Goal: Check status: Check status

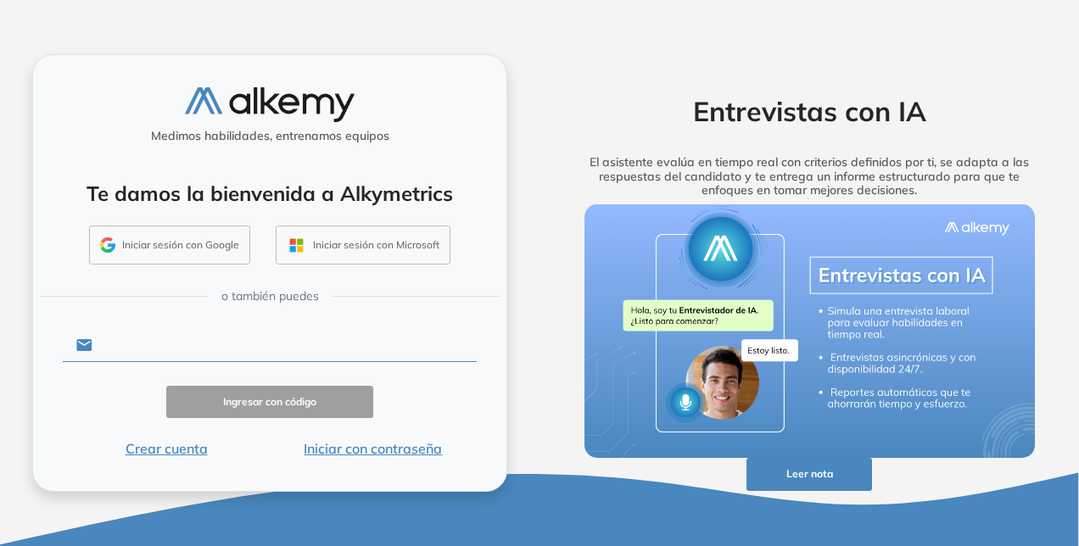
click at [134, 332] on input "text" at bounding box center [284, 345] width 384 height 32
paste input "**********"
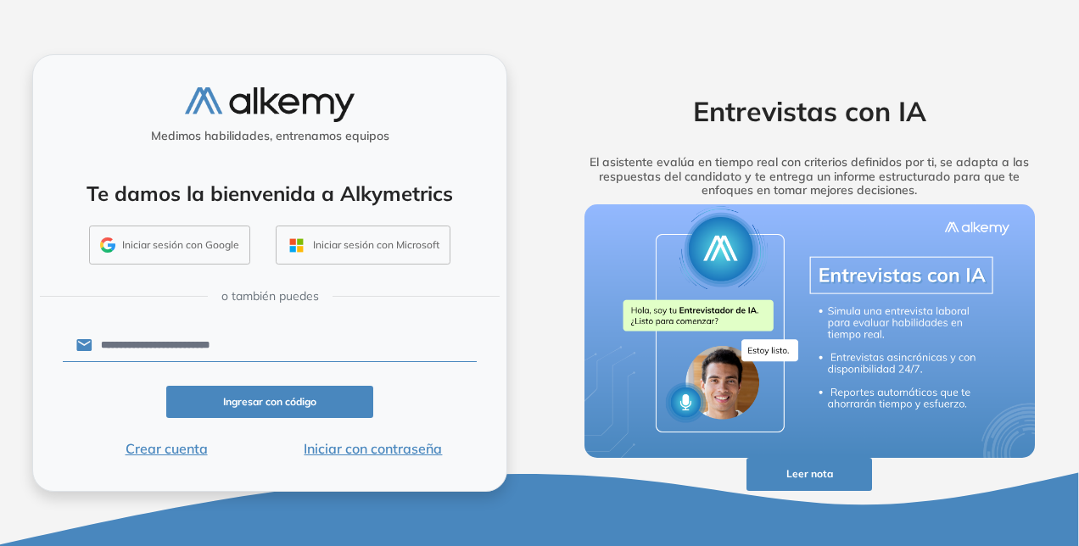
type input "**********"
click at [371, 450] on button "Iniciar con contraseña" at bounding box center [373, 449] width 207 height 20
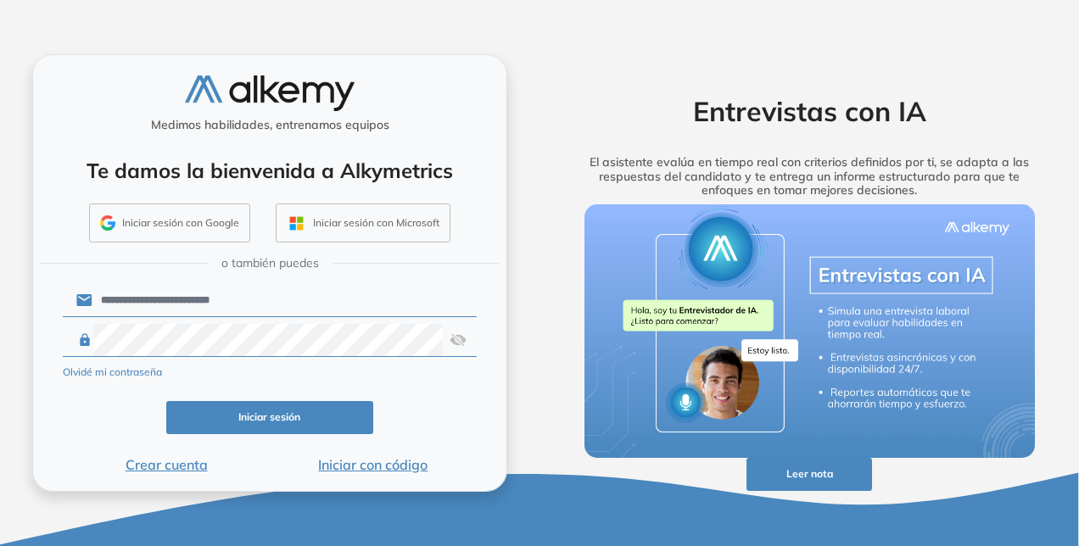
click at [456, 336] on img at bounding box center [458, 340] width 17 height 32
click at [308, 421] on button "Iniciar sesión" at bounding box center [269, 417] width 207 height 33
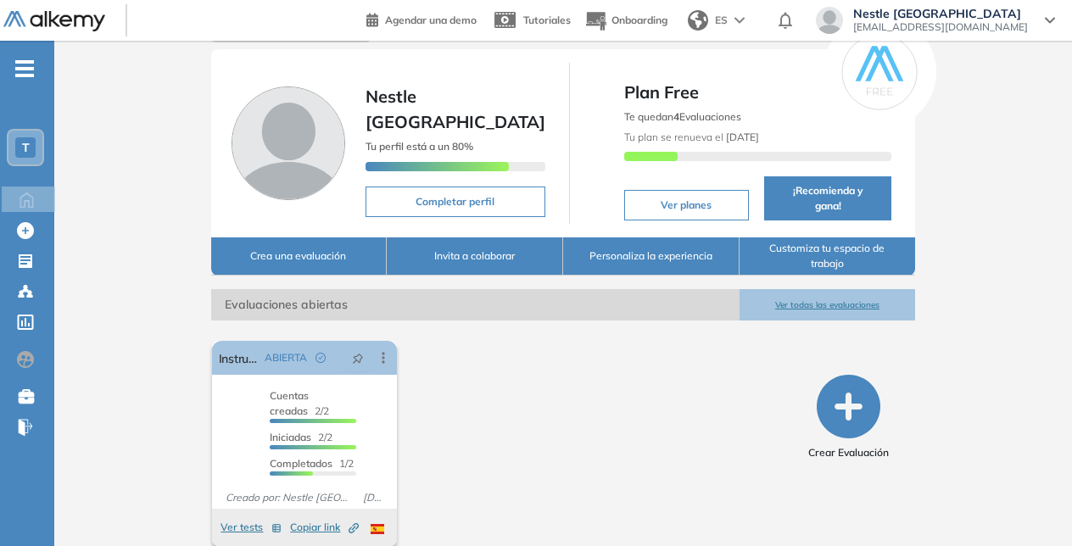
scroll to position [56, 0]
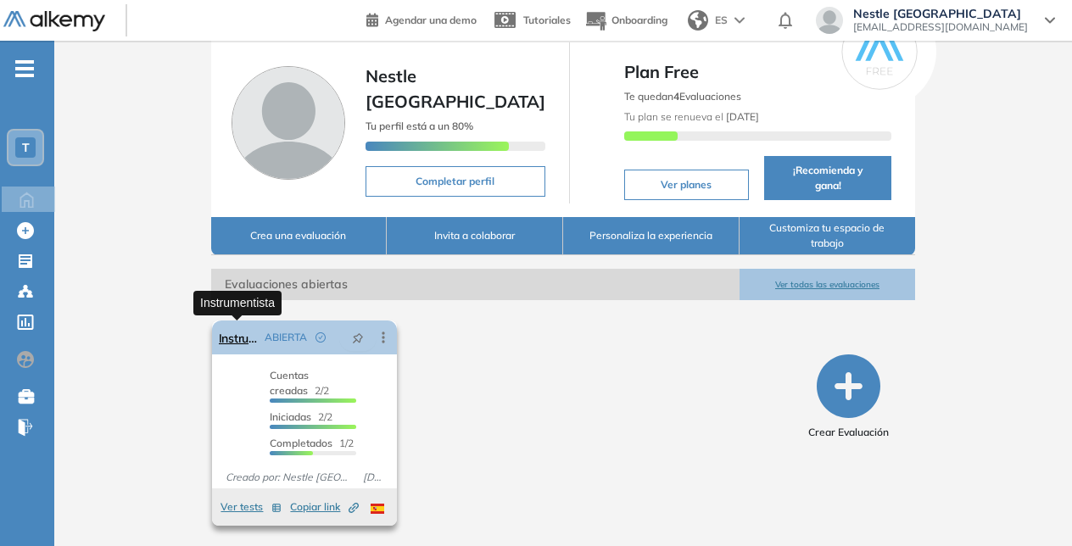
click at [227, 338] on link "Instrumentista" at bounding box center [239, 338] width 40 height 34
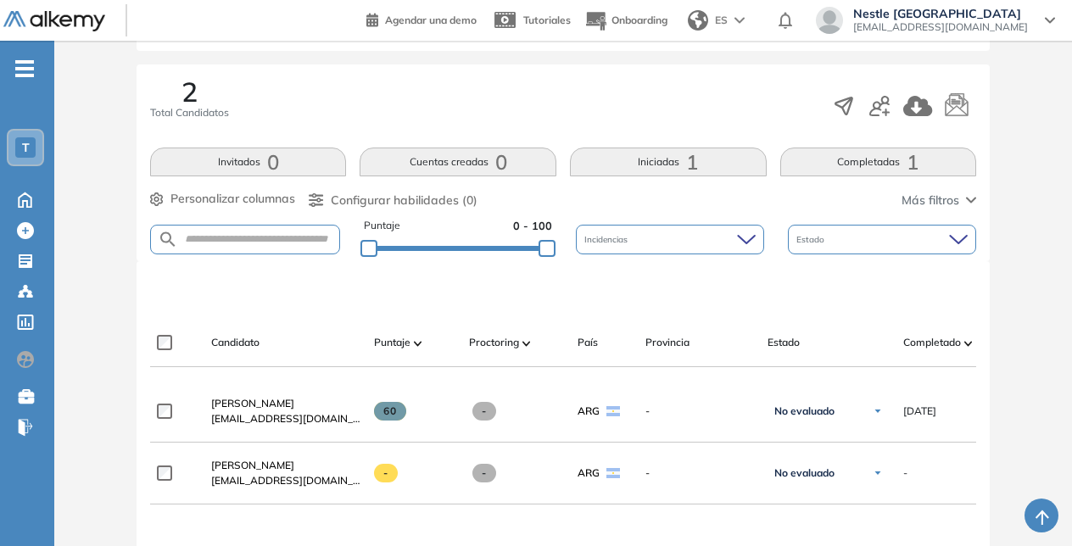
scroll to position [339, 0]
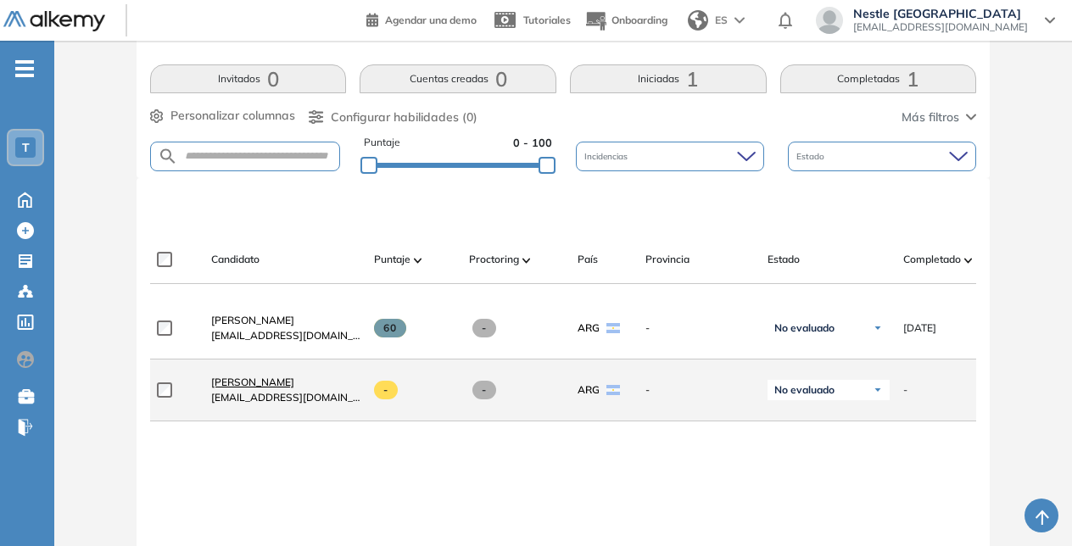
click at [244, 384] on span "[PERSON_NAME]" at bounding box center [252, 382] width 83 height 13
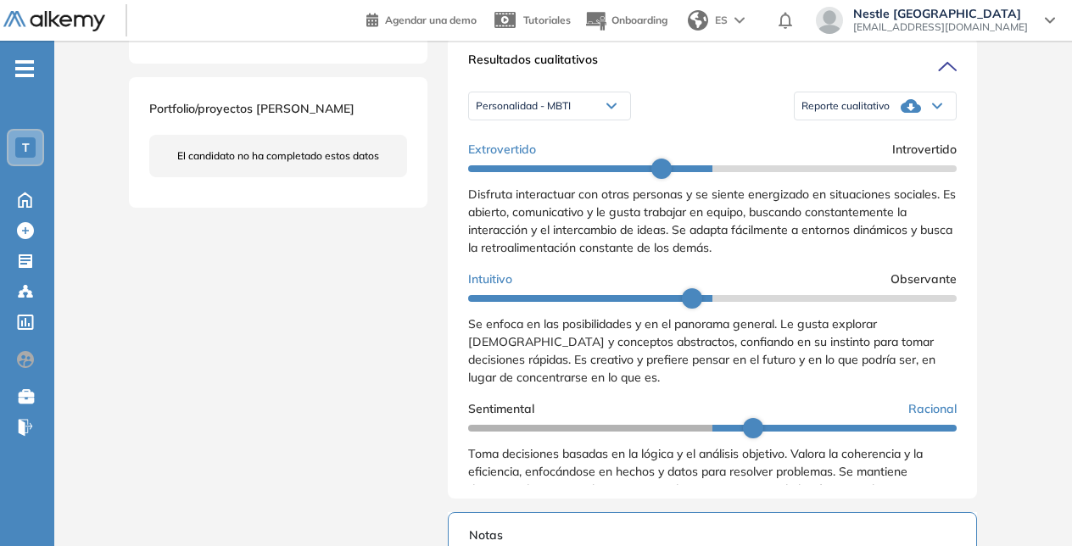
scroll to position [339, 0]
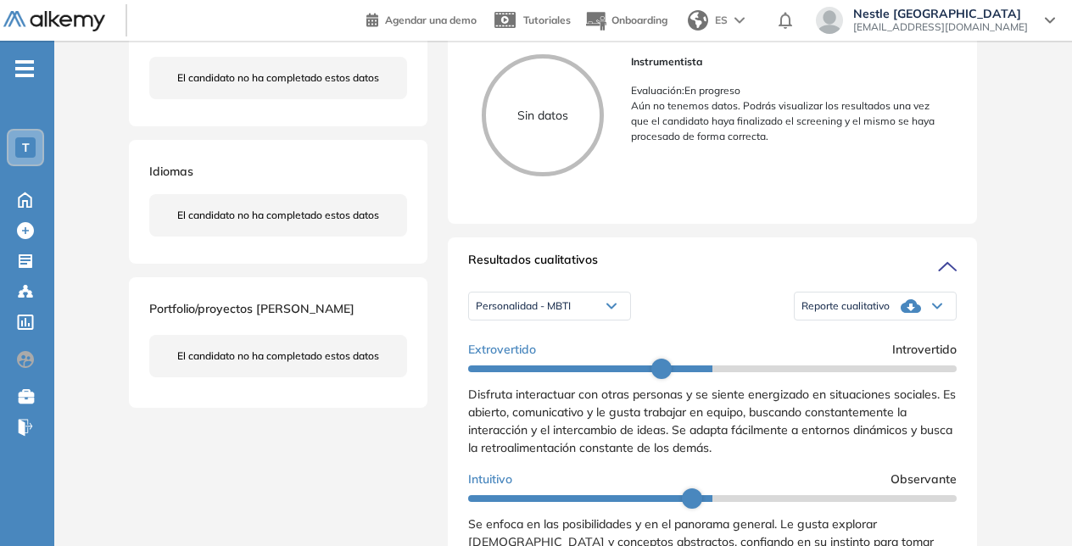
click at [932, 310] on icon at bounding box center [937, 306] width 10 height 7
click at [930, 319] on div "Reporte cualitativo" at bounding box center [875, 306] width 161 height 34
click at [611, 309] on icon at bounding box center [611, 306] width 8 height 4
click at [555, 368] on li "Personalidad Alkemy - INAP" at bounding box center [539, 359] width 124 height 17
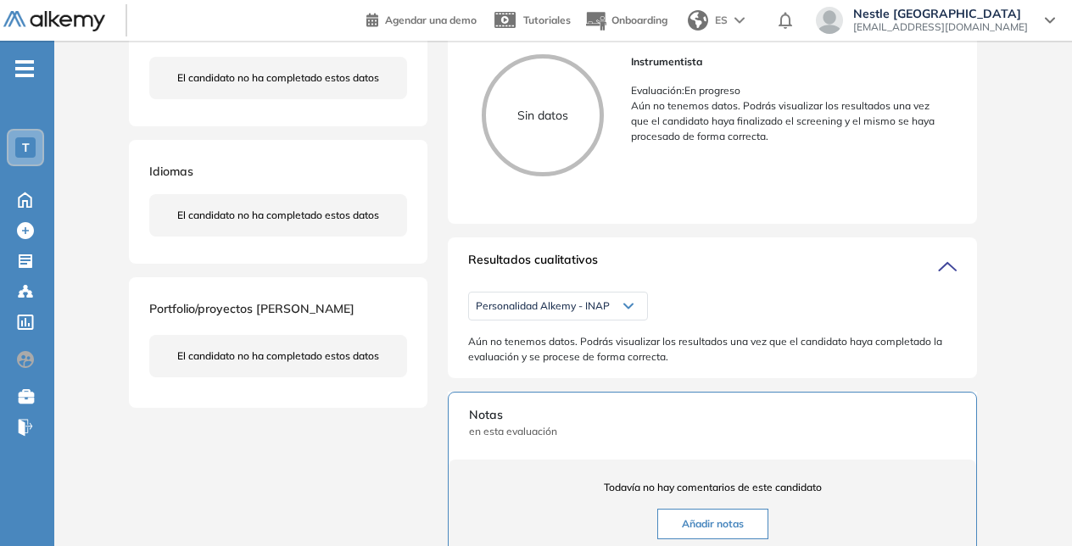
click at [613, 318] on div "Personalidad Alkemy - INAP" at bounding box center [558, 306] width 178 height 27
click at [558, 338] on li "Personalidad - MBTI" at bounding box center [521, 329] width 88 height 17
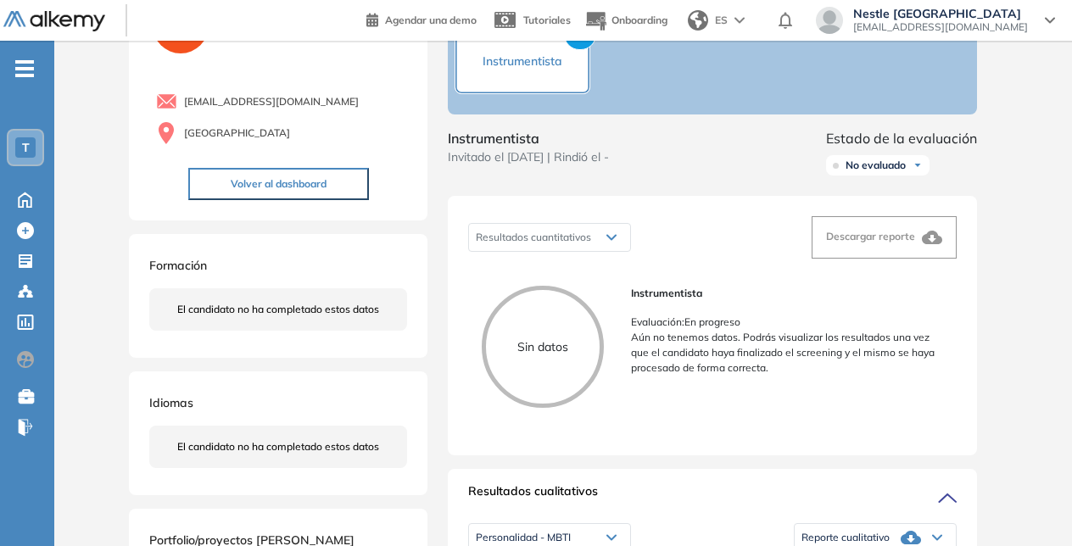
scroll to position [0, 0]
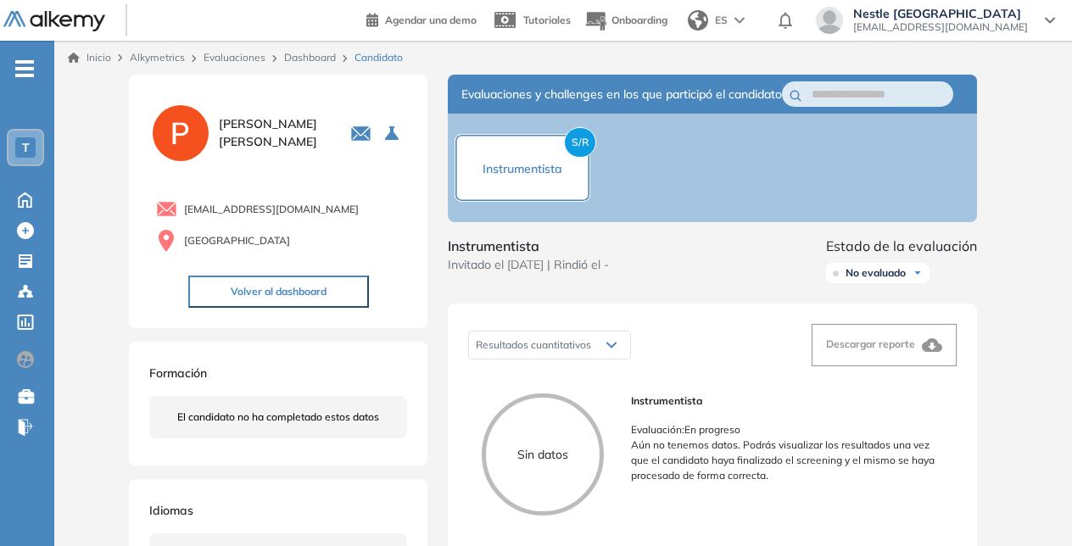
click at [906, 280] on span "No evaluado" at bounding box center [876, 273] width 60 height 14
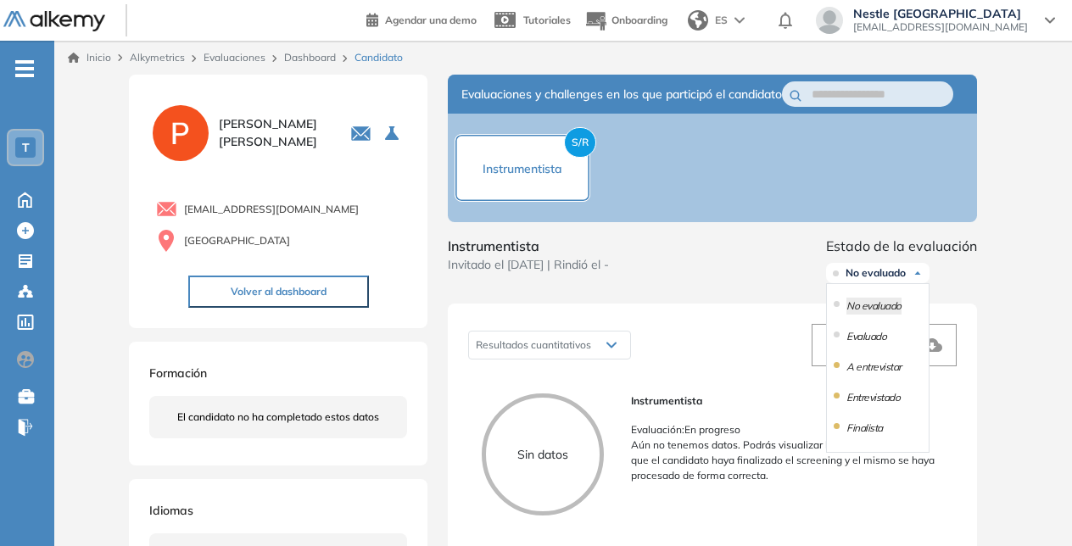
click at [906, 280] on span "No evaluado" at bounding box center [876, 273] width 60 height 14
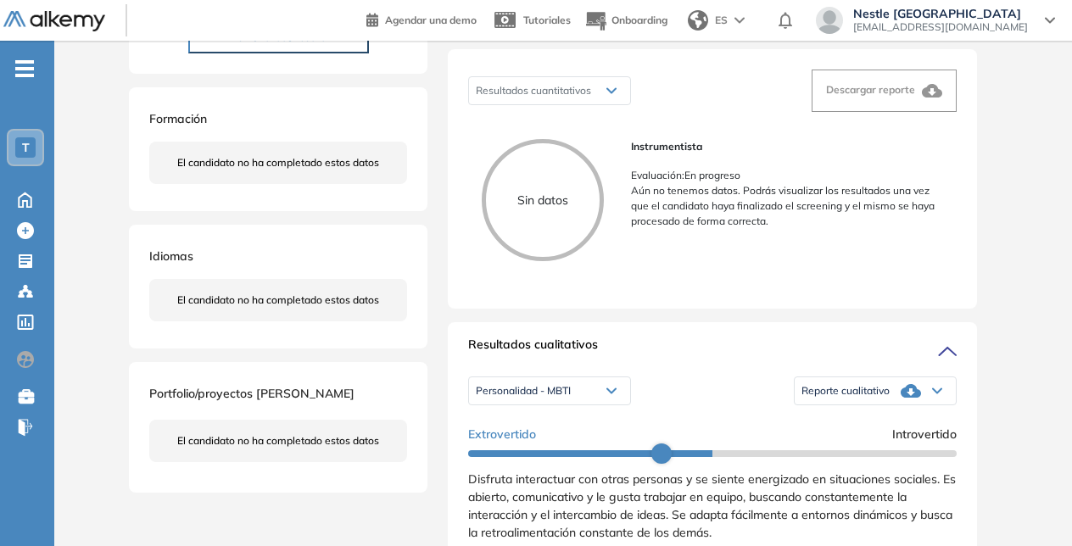
scroll to position [339, 0]
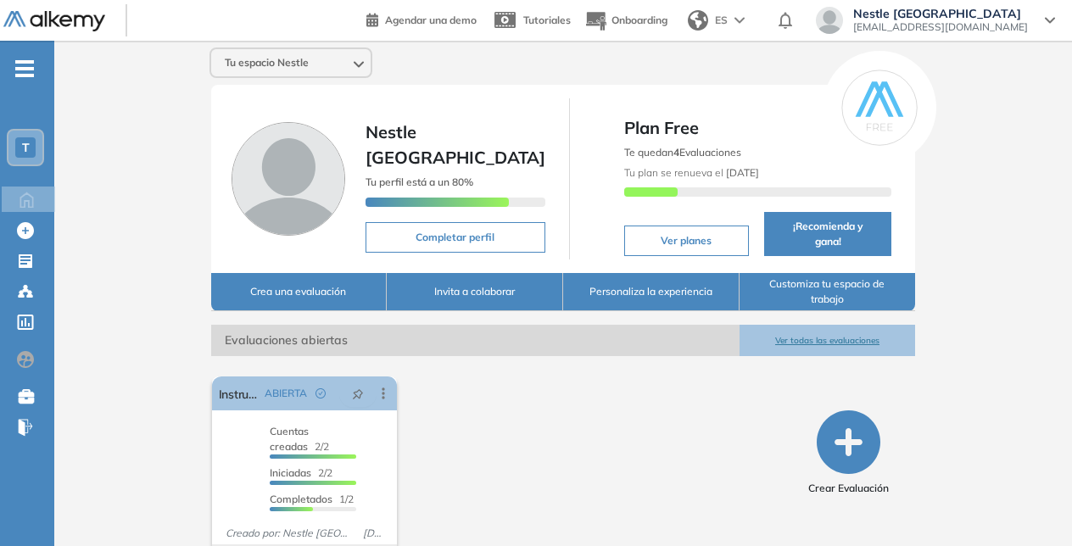
scroll to position [56, 0]
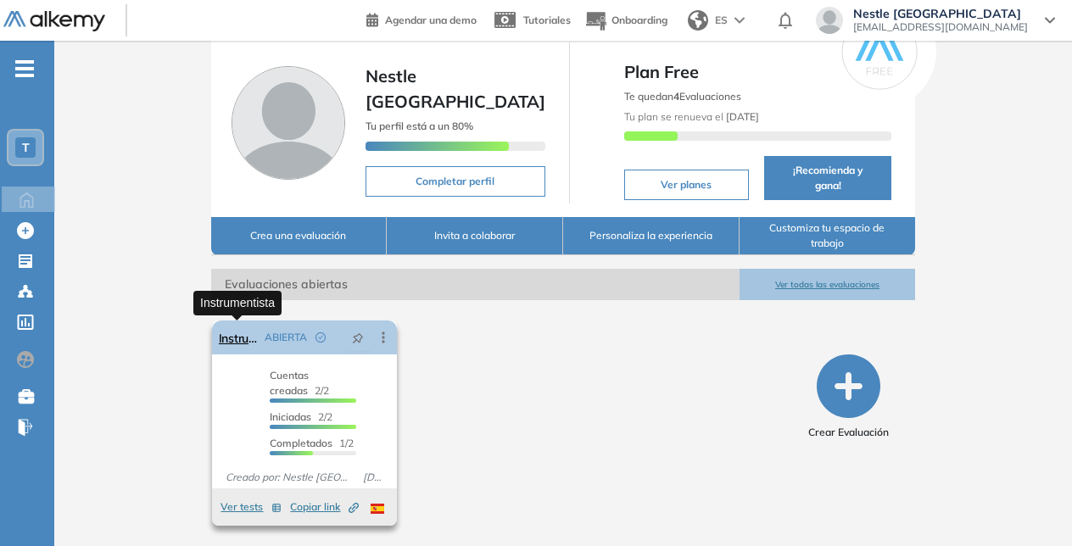
click at [226, 335] on link "Instrumentista" at bounding box center [239, 338] width 40 height 34
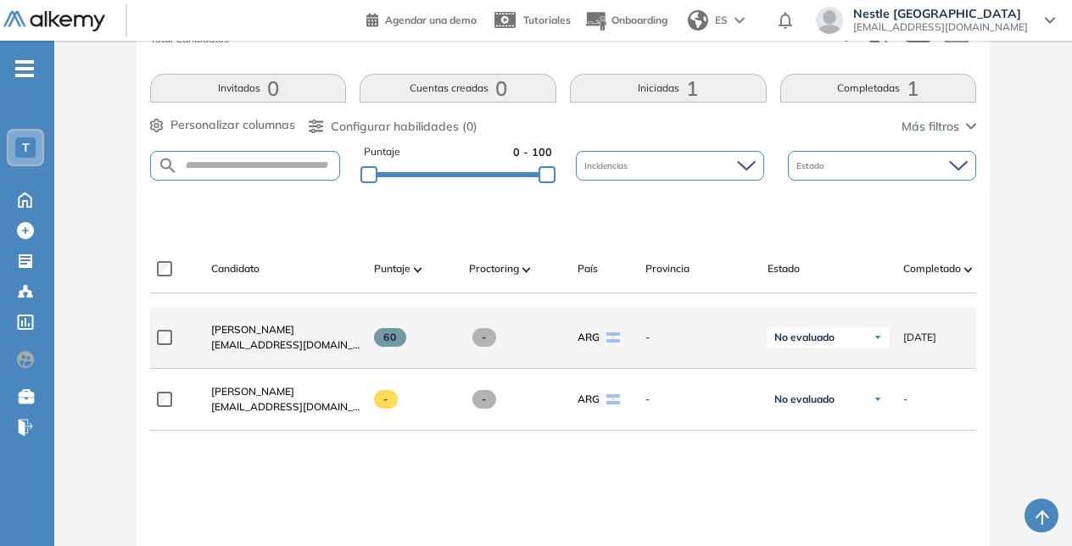
scroll to position [427, 0]
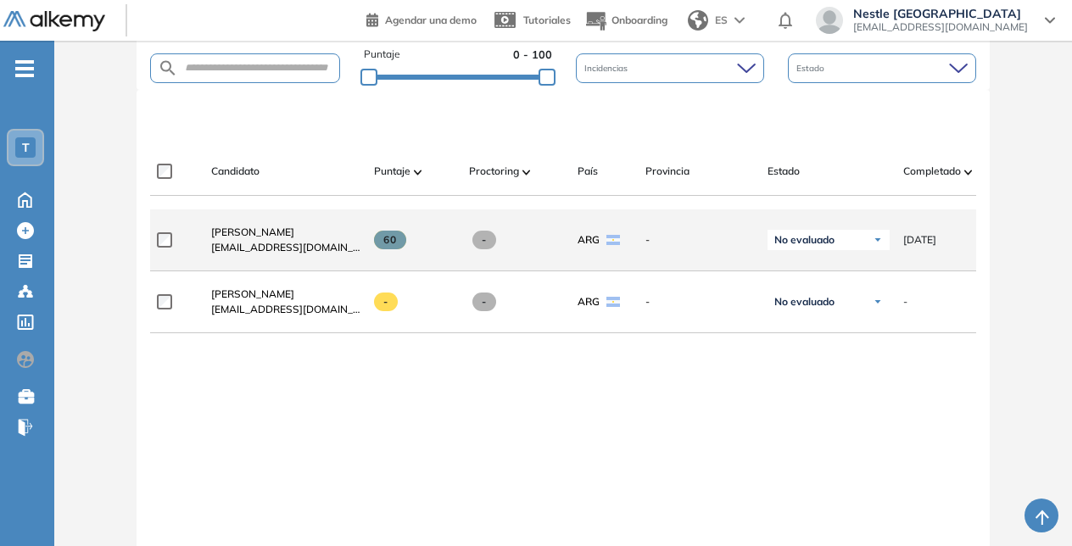
click at [311, 248] on span "[EMAIL_ADDRESS][DOMAIN_NAME]" at bounding box center [285, 247] width 149 height 15
click at [259, 254] on span "[EMAIL_ADDRESS][DOMAIN_NAME]" at bounding box center [285, 247] width 149 height 15
click at [249, 238] on span "[PERSON_NAME]" at bounding box center [252, 232] width 83 height 13
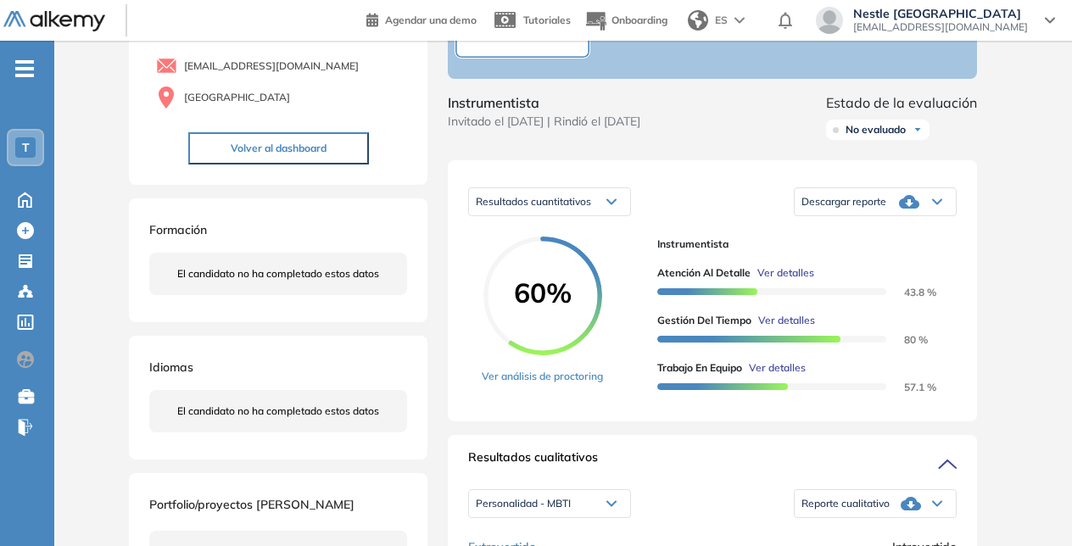
scroll to position [170, 0]
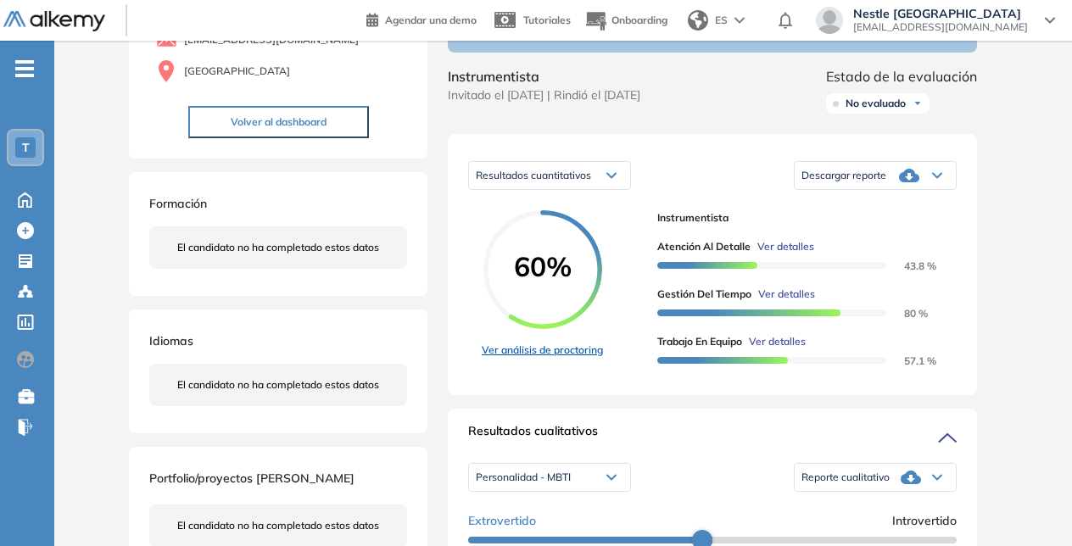
click at [567, 358] on link "Ver análisis de proctoring" at bounding box center [542, 350] width 121 height 15
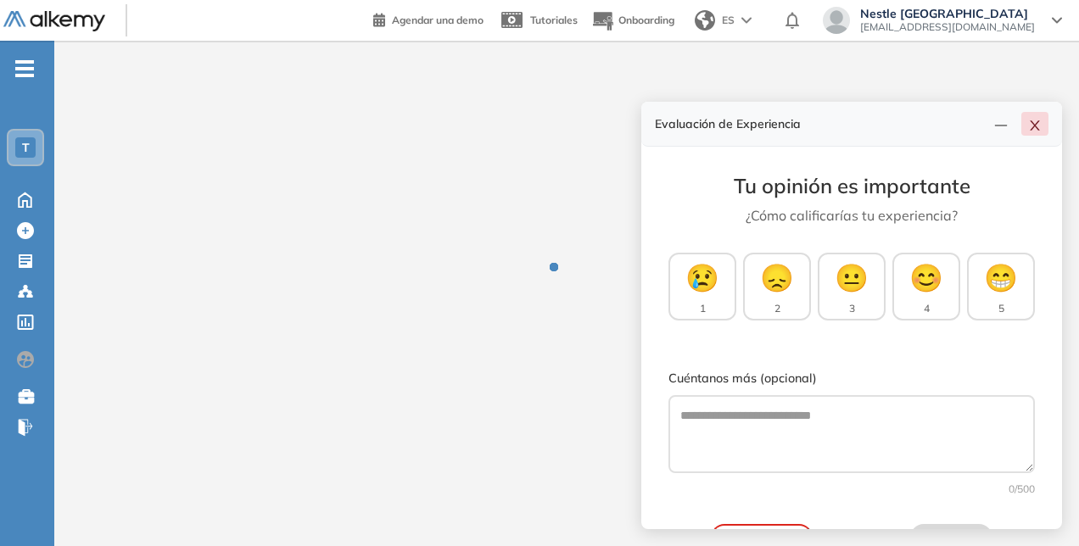
click at [1032, 127] on icon "close" at bounding box center [1035, 126] width 14 height 14
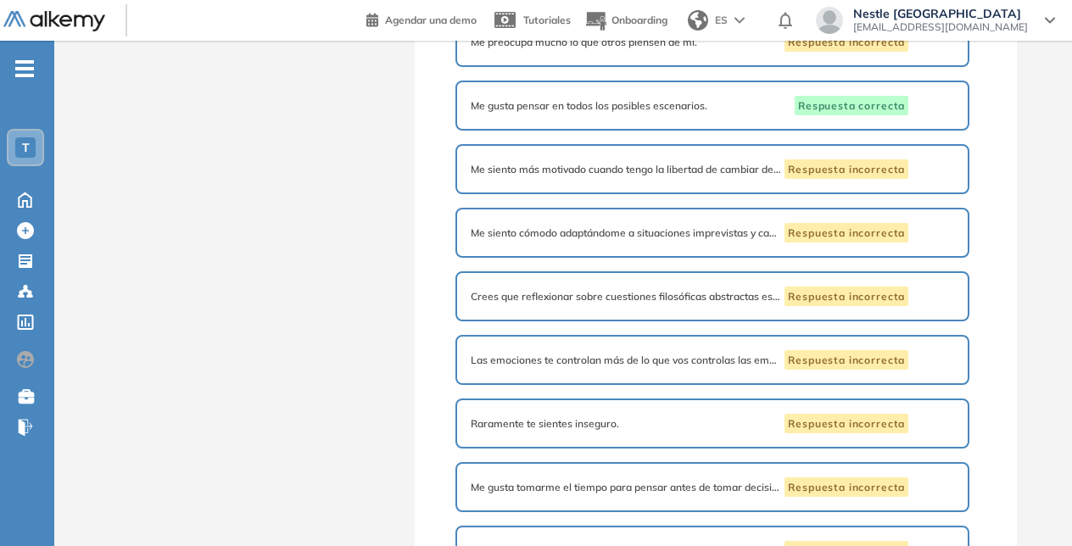
scroll to position [2651, 0]
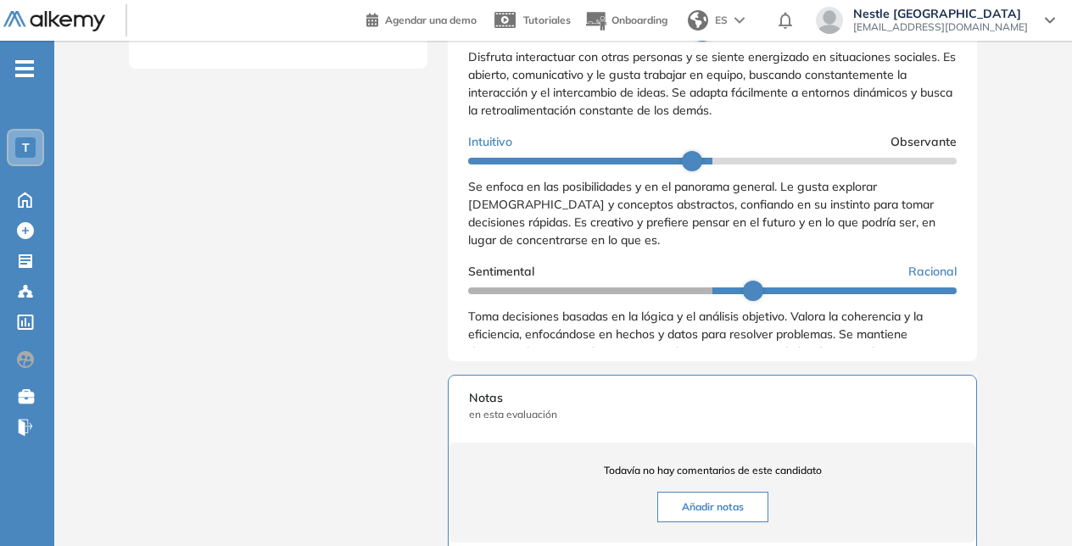
scroll to position [1001, 0]
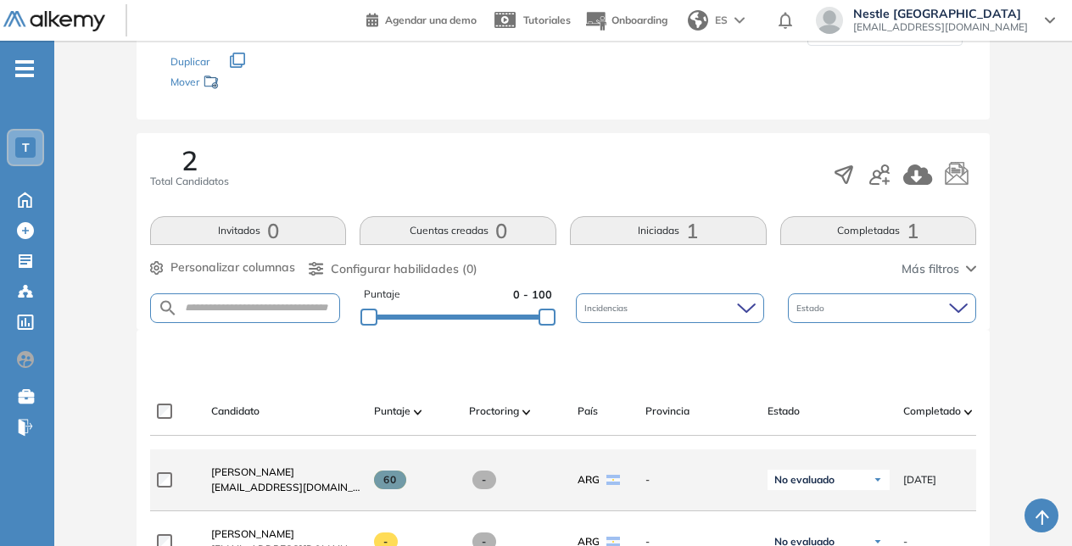
scroll to position [258, 0]
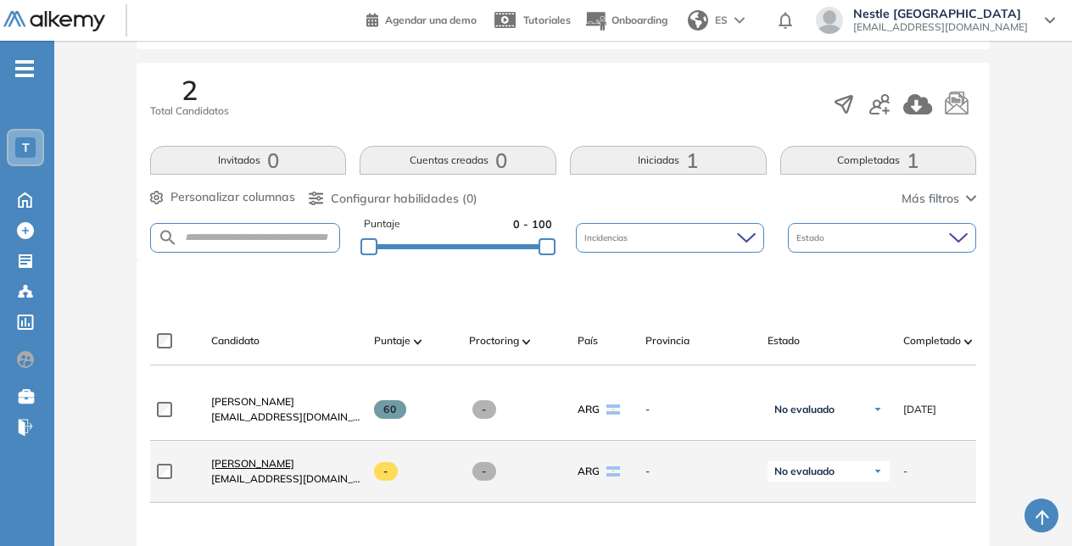
click at [243, 465] on span "[PERSON_NAME]" at bounding box center [252, 463] width 83 height 13
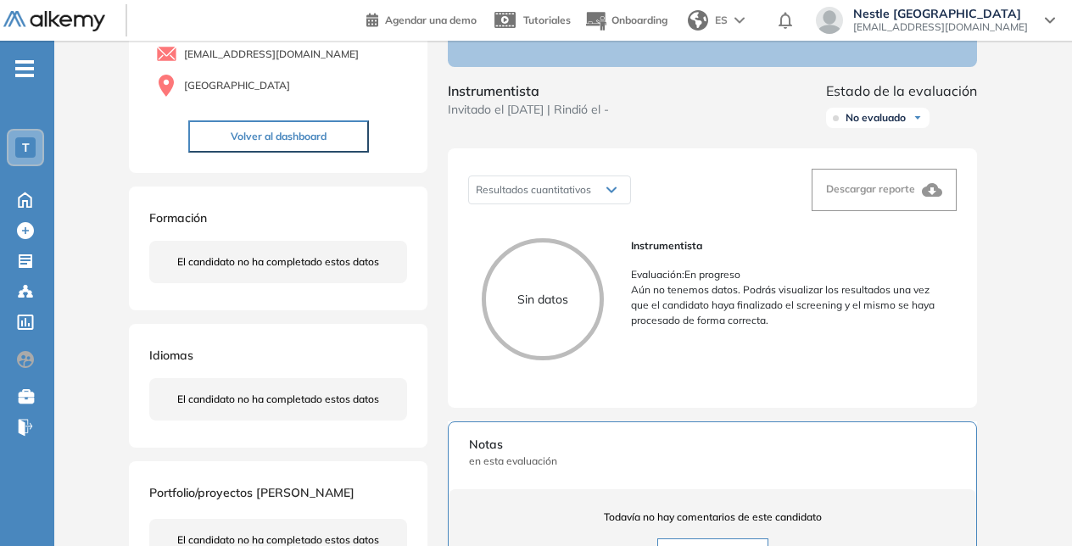
scroll to position [170, 0]
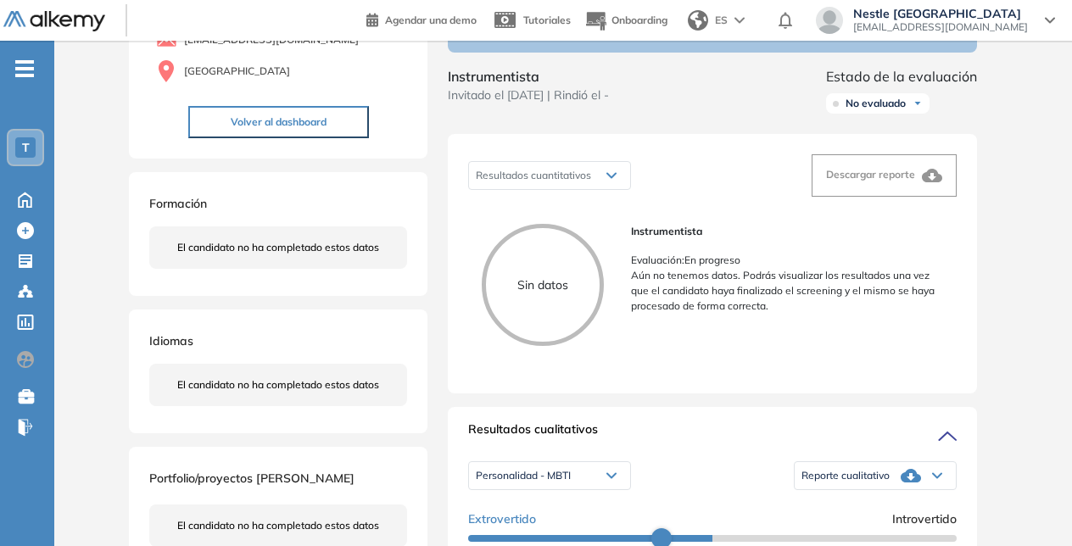
click at [580, 312] on div "Sin datos" at bounding box center [543, 285] width 122 height 122
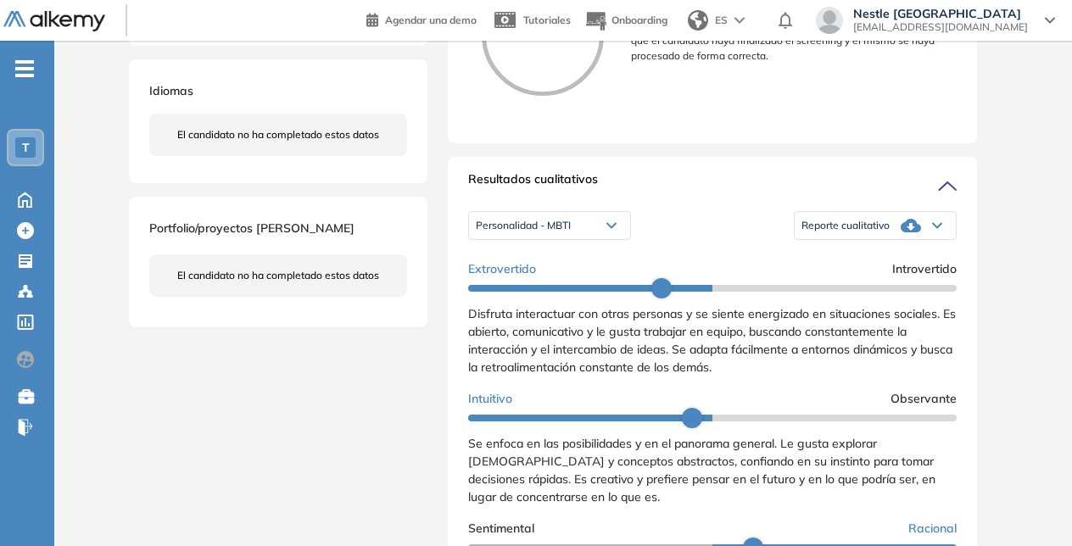
scroll to position [594, 0]
